Goal: Task Accomplishment & Management: Manage account settings

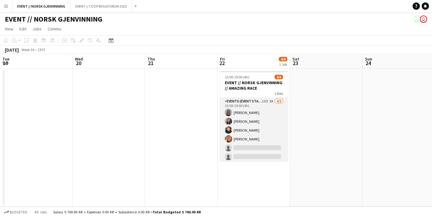
scroll to position [0, 185]
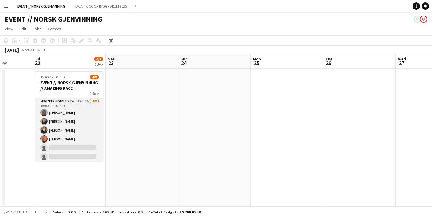
click at [81, 135] on app-card-role "Events (Event Staff) 19I 3A [DATE] 15:00-19:00 (4h) [PERSON_NAME] [PERSON_NAME]…" at bounding box center [70, 139] width 68 height 82
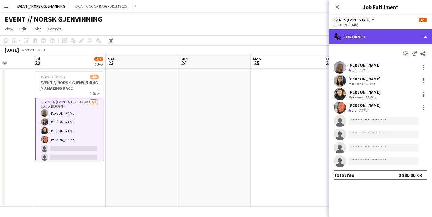
click at [365, 32] on div "single-neutral-actions-check-2 Confirmed" at bounding box center [380, 36] width 103 height 15
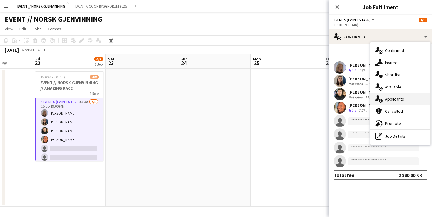
click at [393, 100] on div "single-neutral-actions-information Applicants" at bounding box center [401, 99] width 60 height 12
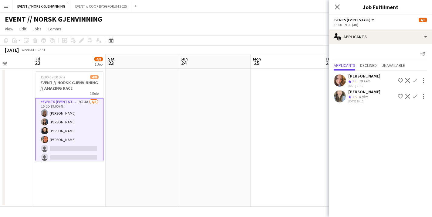
click at [416, 96] on app-icon "Confirm" at bounding box center [415, 96] width 5 height 5
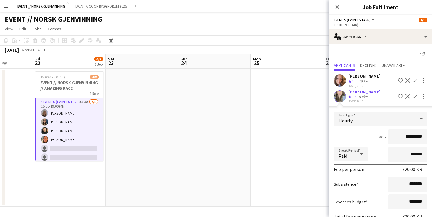
scroll to position [30, 0]
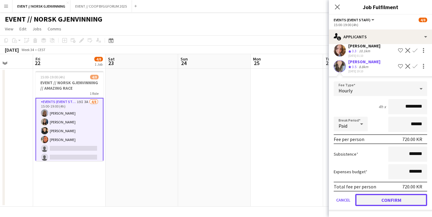
click at [378, 195] on button "Confirm" at bounding box center [391, 200] width 72 height 12
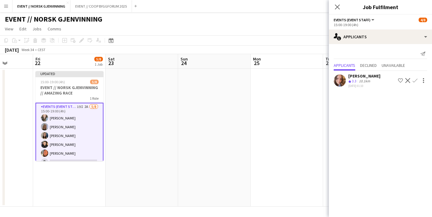
click at [338, 80] on app-user-avatar at bounding box center [340, 80] width 12 height 12
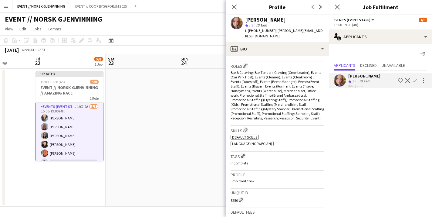
scroll to position [194, 0]
click at [235, 8] on icon at bounding box center [234, 7] width 6 height 6
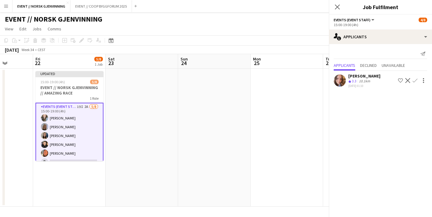
click at [231, 113] on app-date-cell at bounding box center [214, 138] width 73 height 138
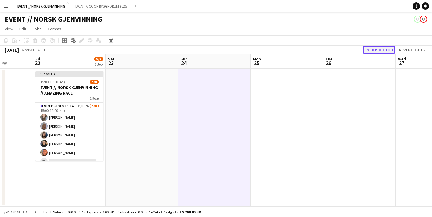
click at [375, 46] on button "Publish 1 job" at bounding box center [379, 50] width 32 height 8
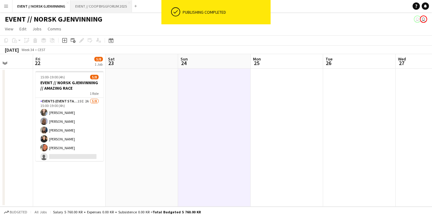
click at [111, 6] on button "EVENT // COOP BYGGFORUM 2025 Close" at bounding box center [101, 6] width 62 height 12
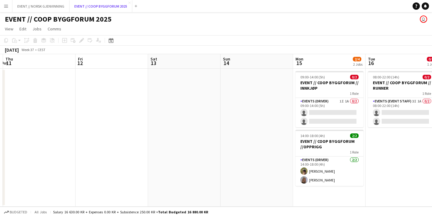
scroll to position [0, 181]
